Goal: Find specific page/section: Find specific page/section

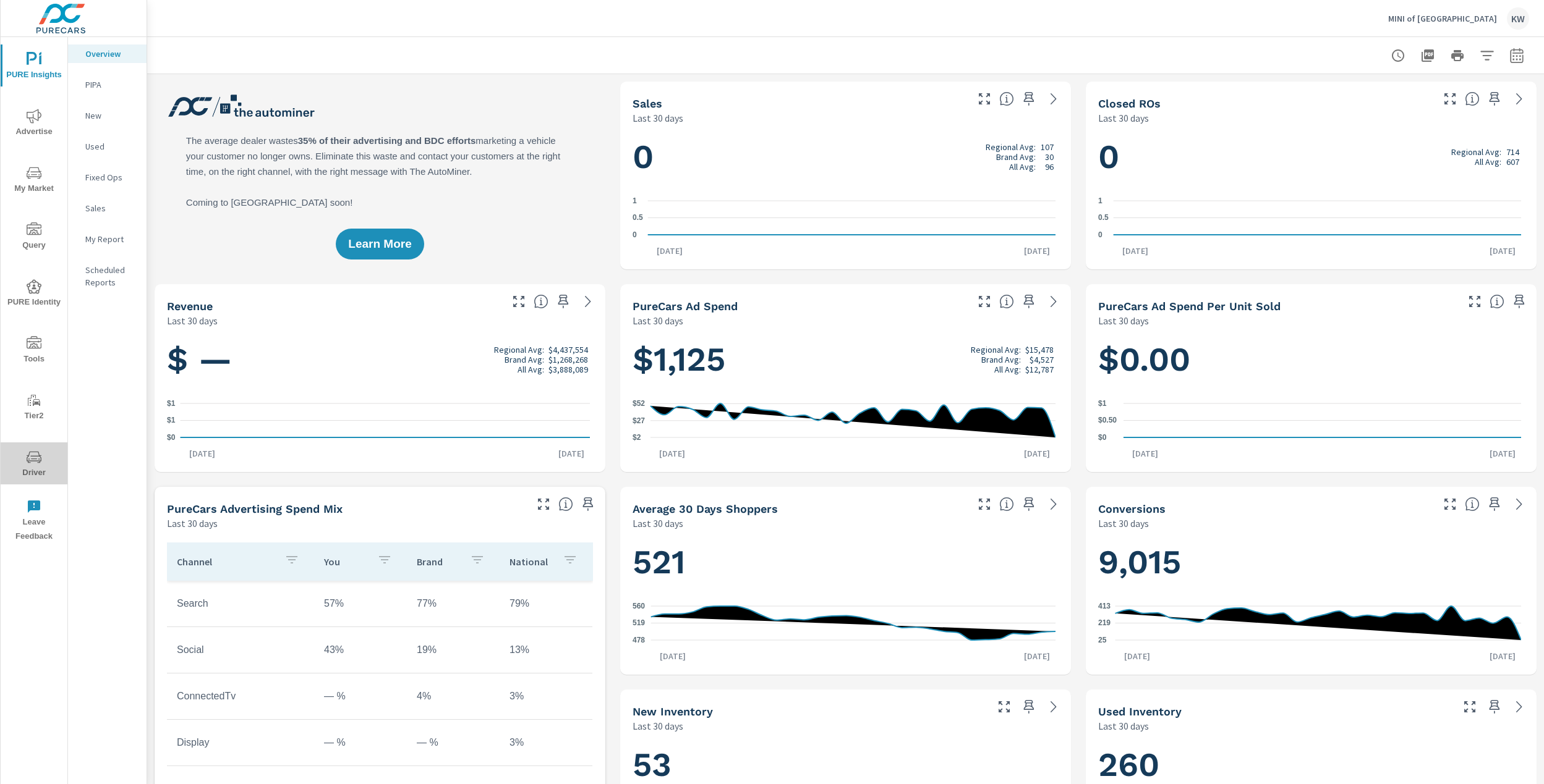
click at [35, 463] on icon "nav menu" at bounding box center [34, 457] width 15 height 15
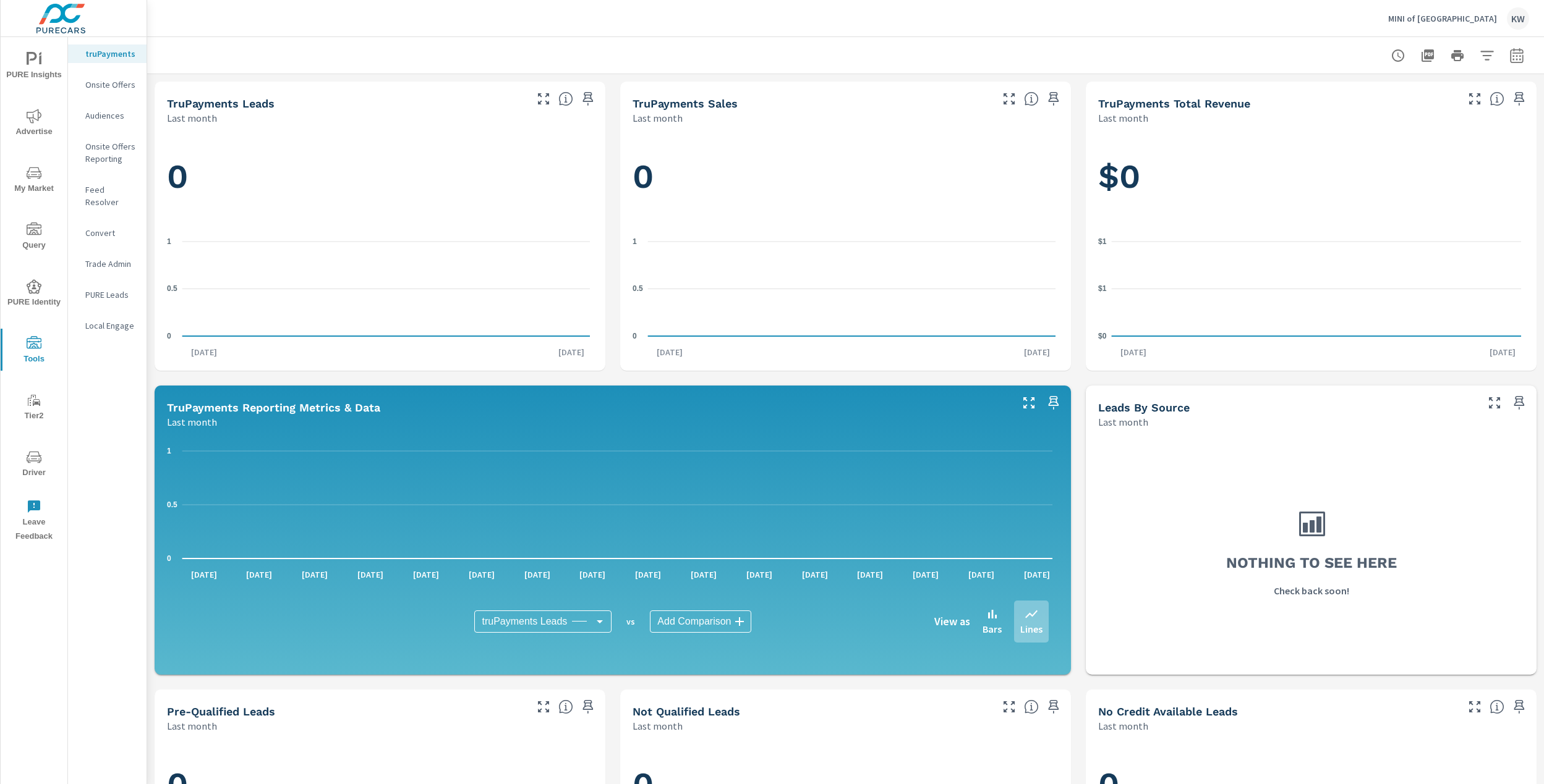
click at [116, 188] on p "Feed Resolver" at bounding box center [111, 196] width 51 height 25
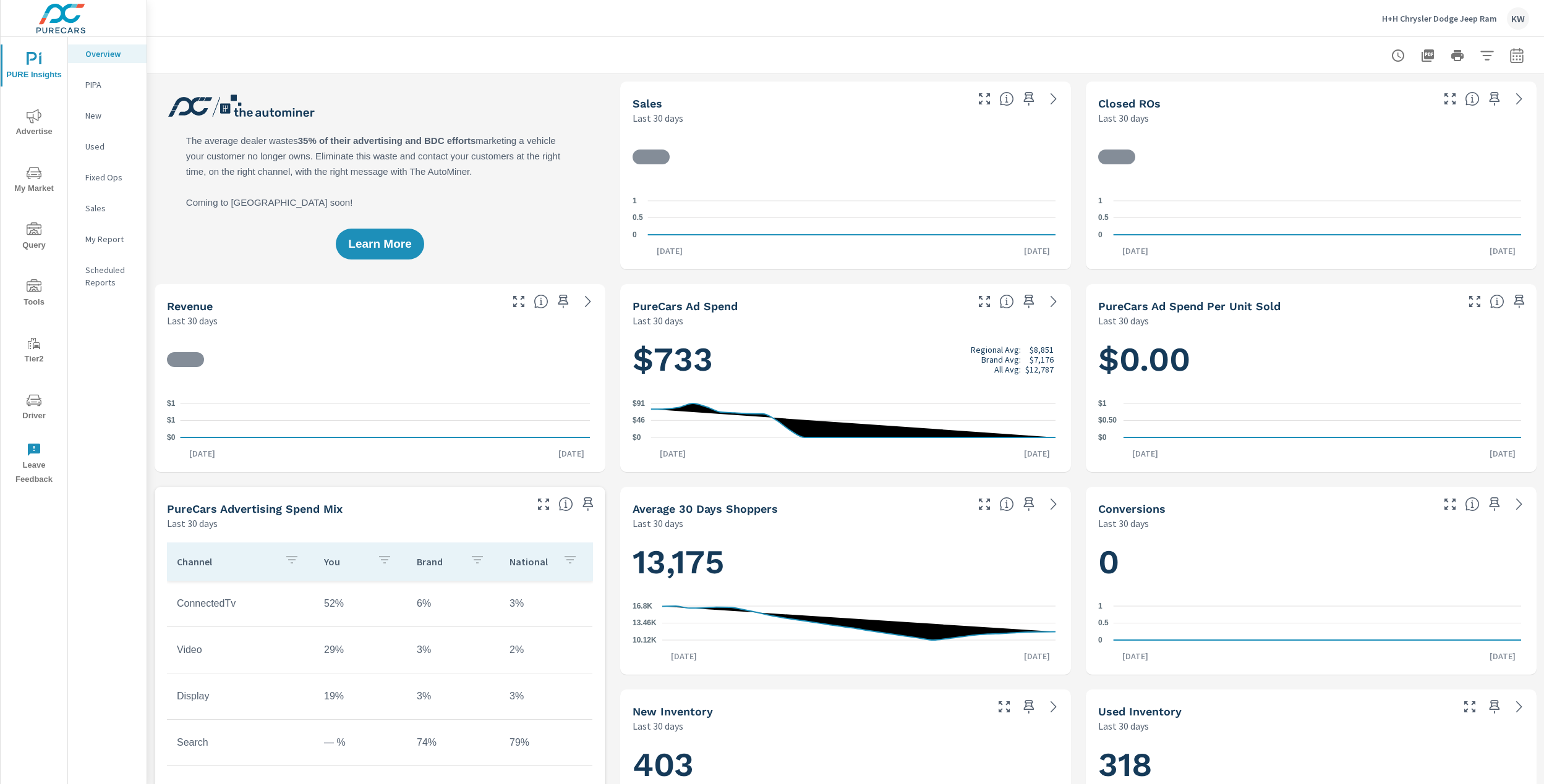
click at [36, 409] on span "Driver" at bounding box center [34, 408] width 60 height 31
